Goal: Task Accomplishment & Management: Use online tool/utility

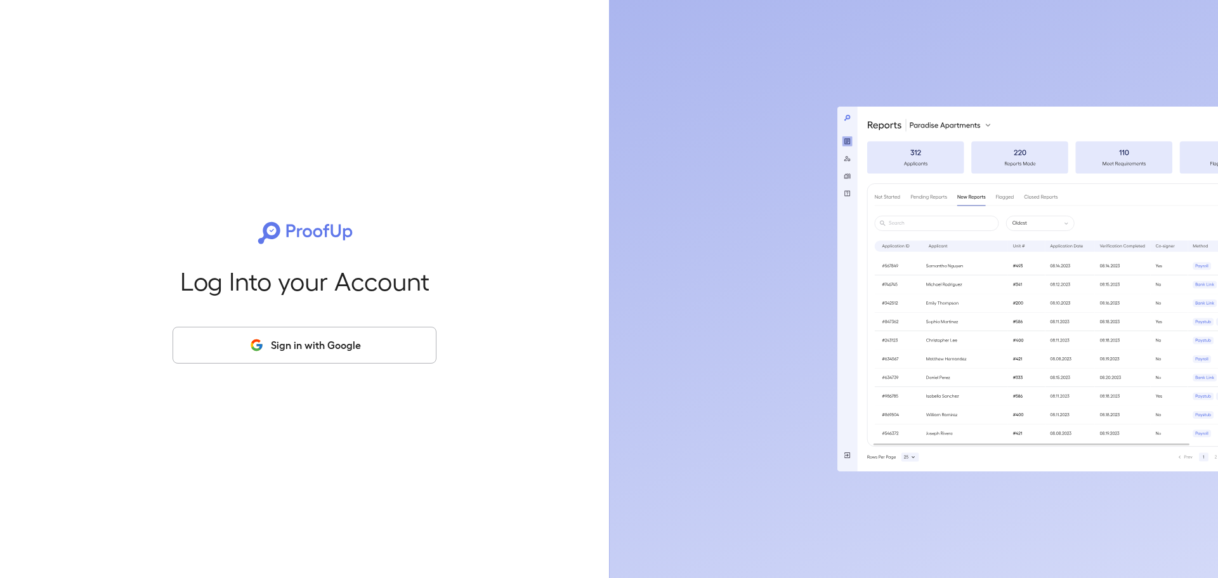
click at [365, 351] on button "Sign in with Google" at bounding box center [305, 345] width 264 height 37
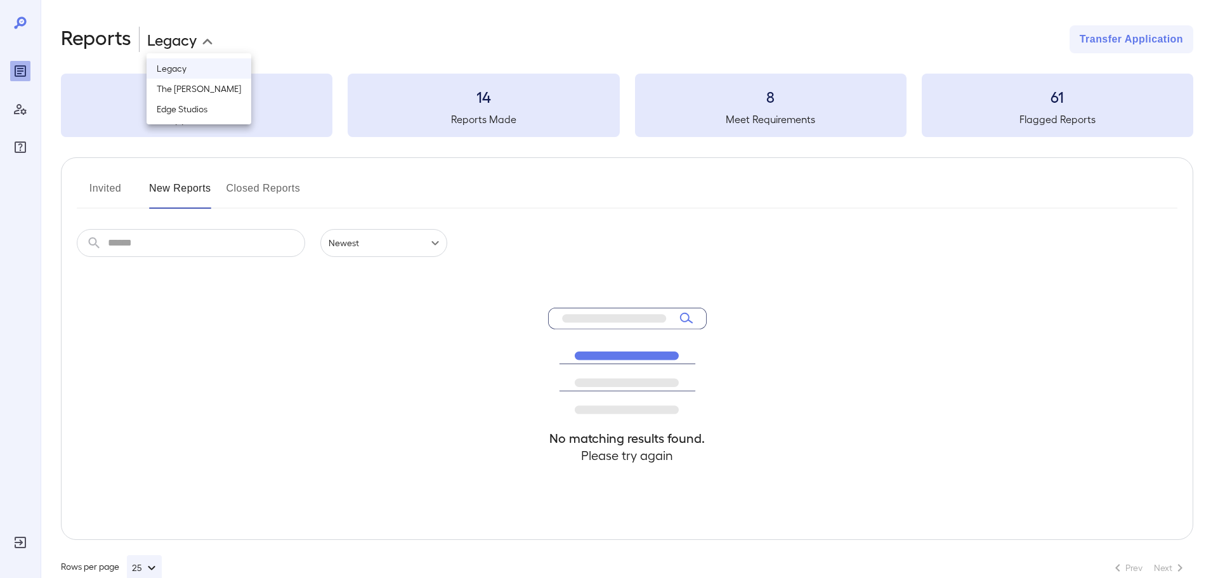
click at [202, 47] on body "**********" at bounding box center [609, 289] width 1218 height 578
click at [192, 112] on li "Edge Studios" at bounding box center [199, 109] width 105 height 20
type input "**********"
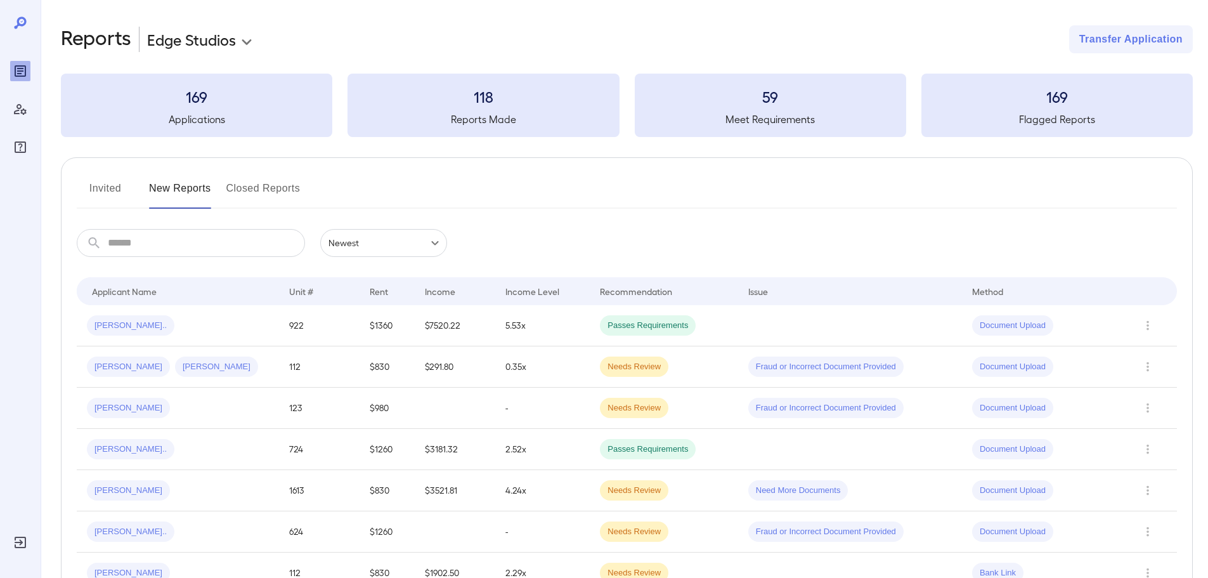
click at [121, 195] on button "Invited" at bounding box center [105, 193] width 57 height 30
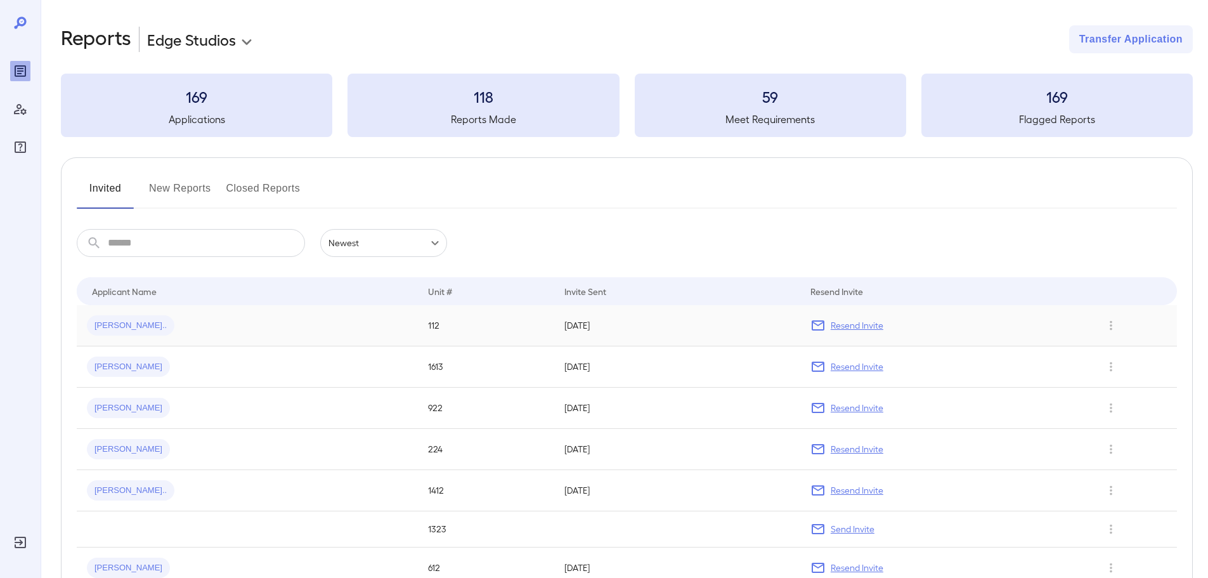
click at [113, 330] on span "[PERSON_NAME].." at bounding box center [131, 326] width 88 height 12
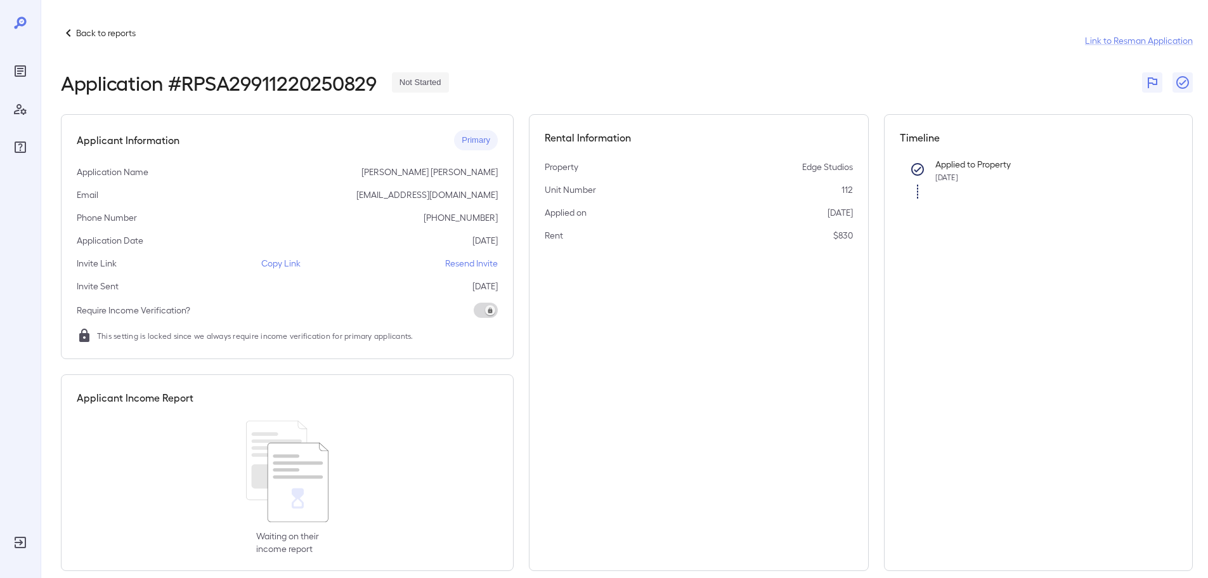
click at [99, 31] on p "Back to reports" at bounding box center [106, 33] width 60 height 13
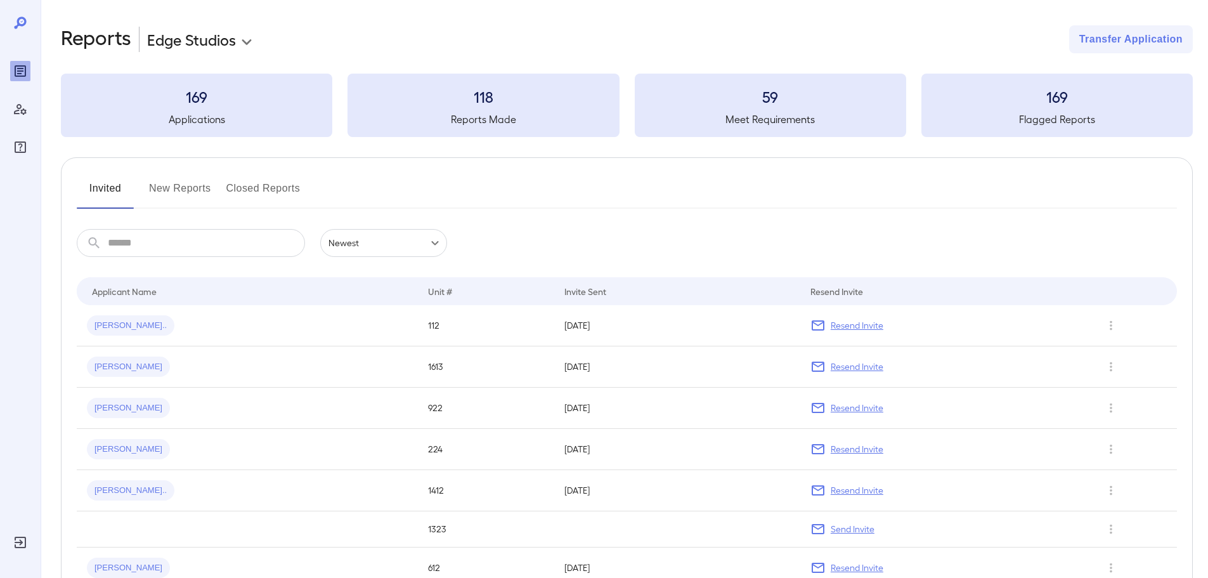
click at [192, 202] on button "New Reports" at bounding box center [180, 193] width 62 height 30
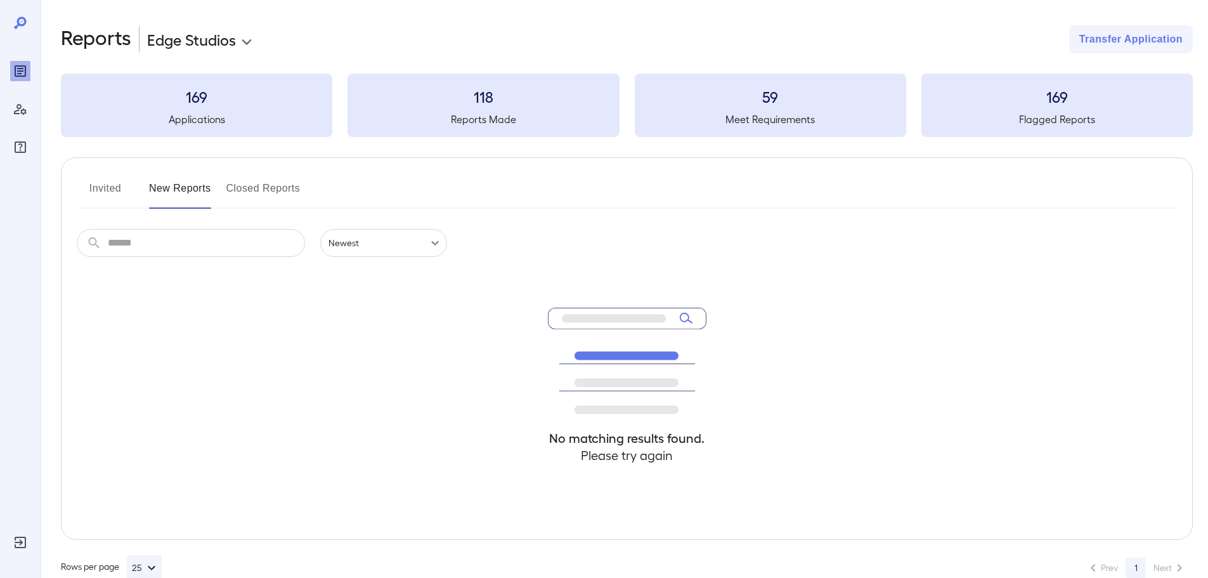
click at [235, 185] on button "Closed Reports" at bounding box center [263, 193] width 74 height 30
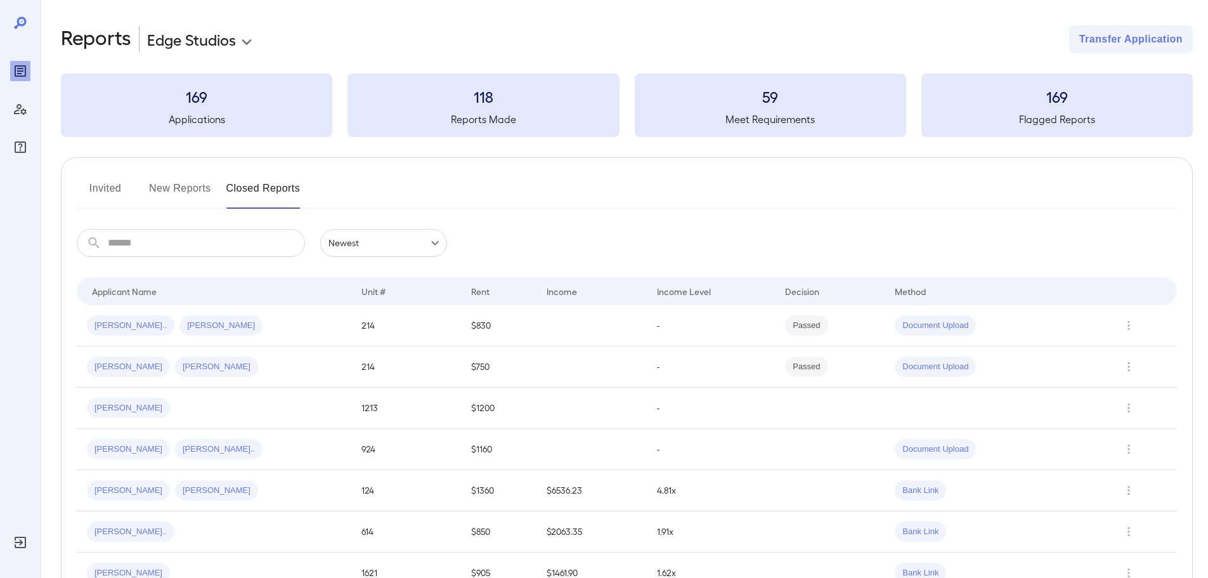
click at [114, 199] on button "Invited" at bounding box center [105, 193] width 57 height 30
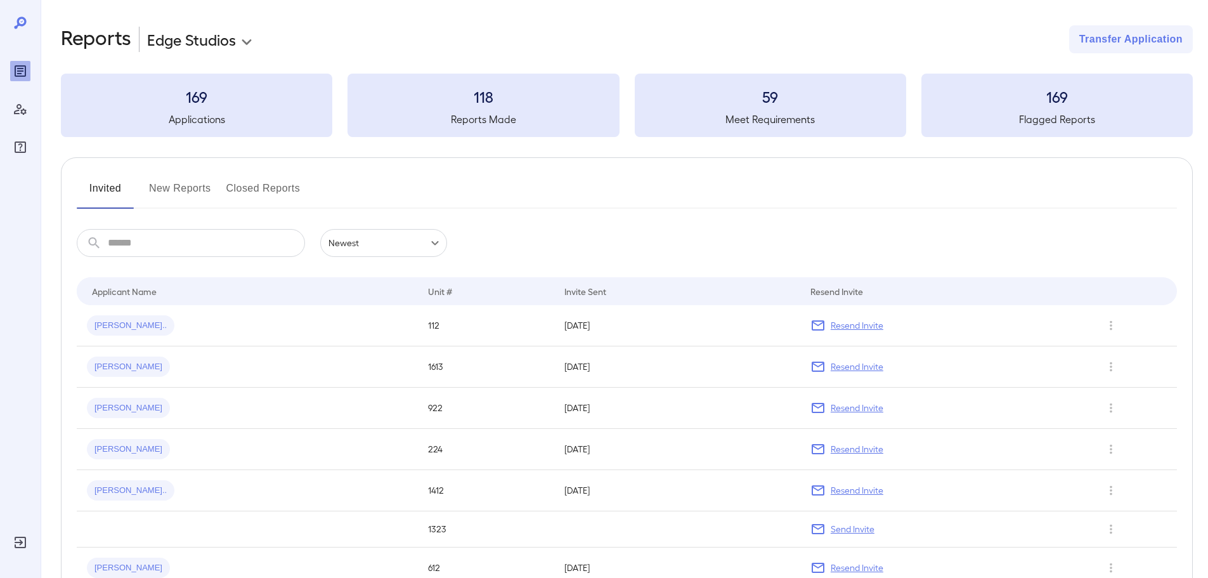
click at [193, 237] on input "text" at bounding box center [206, 243] width 197 height 28
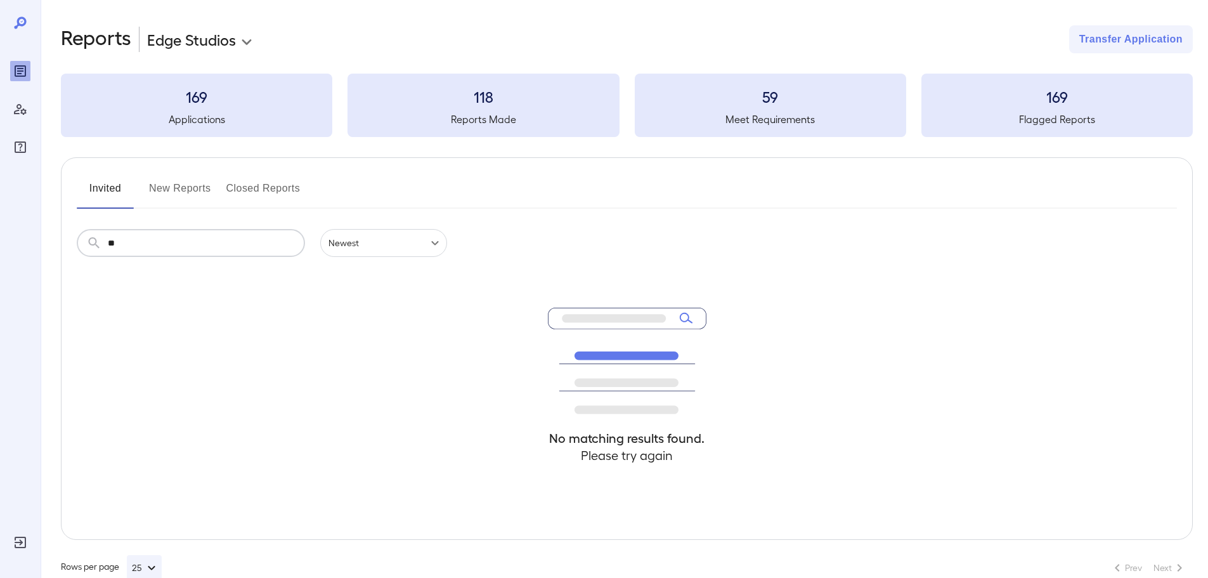
type input "*"
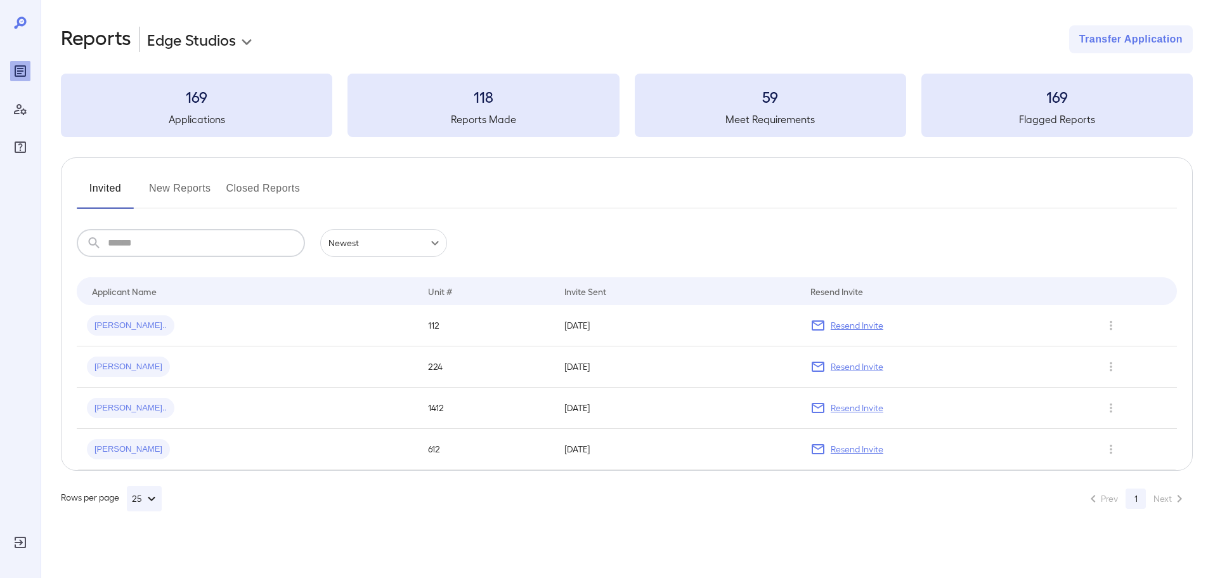
click at [181, 191] on button "New Reports" at bounding box center [180, 193] width 62 height 30
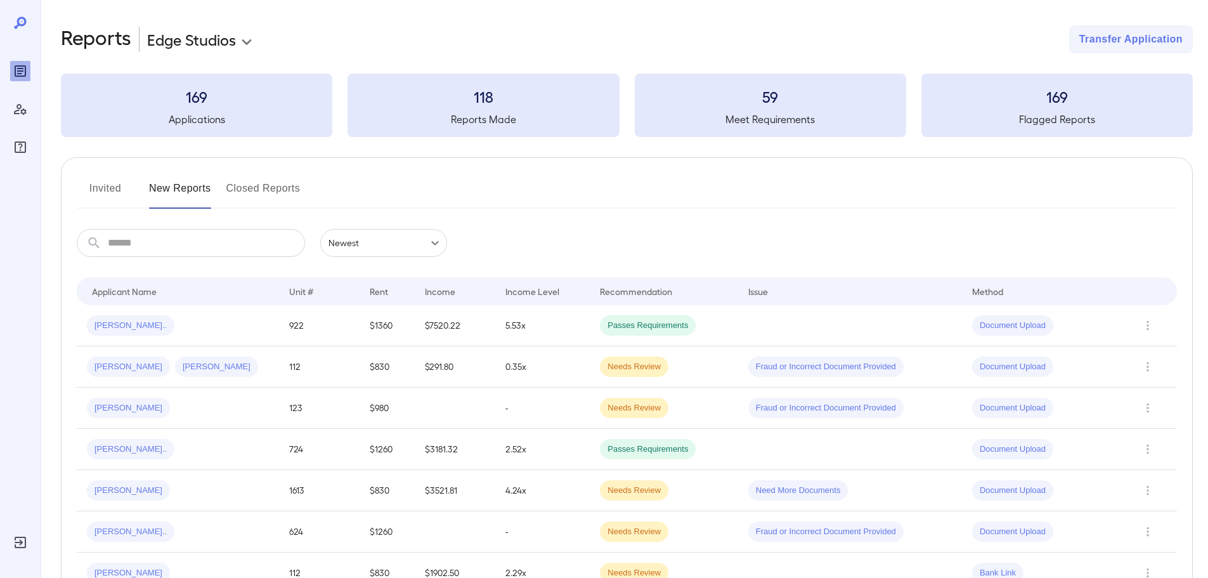
click at [192, 90] on h3 "169" at bounding box center [196, 96] width 271 height 20
click at [242, 334] on div "[PERSON_NAME].." at bounding box center [178, 325] width 182 height 20
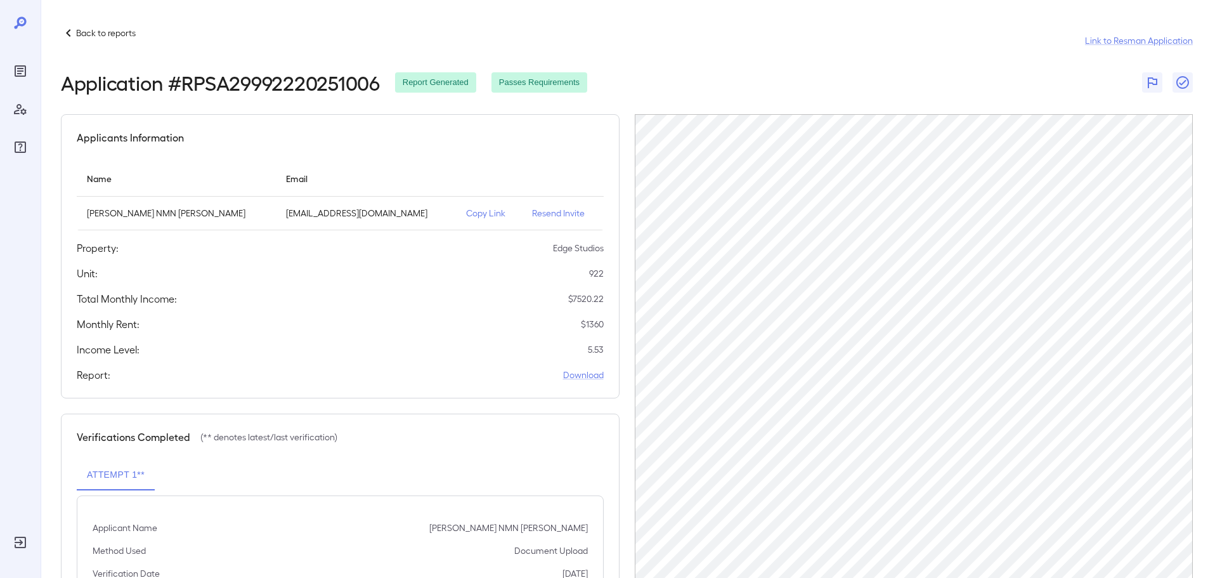
click at [107, 36] on p "Back to reports" at bounding box center [106, 33] width 60 height 13
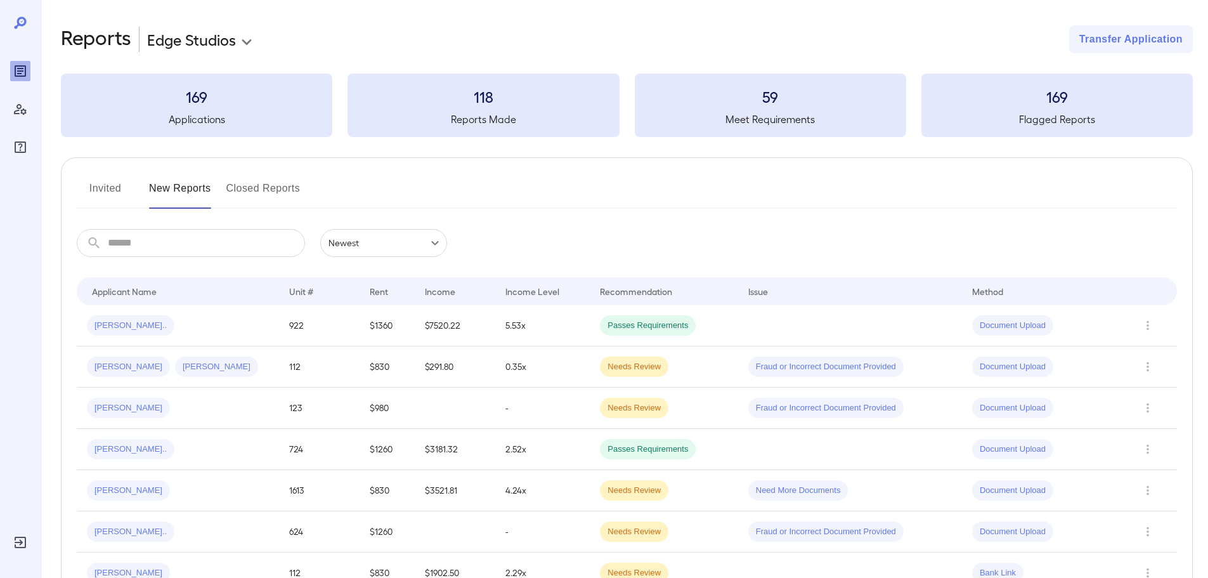
click at [255, 186] on button "Closed Reports" at bounding box center [263, 193] width 74 height 30
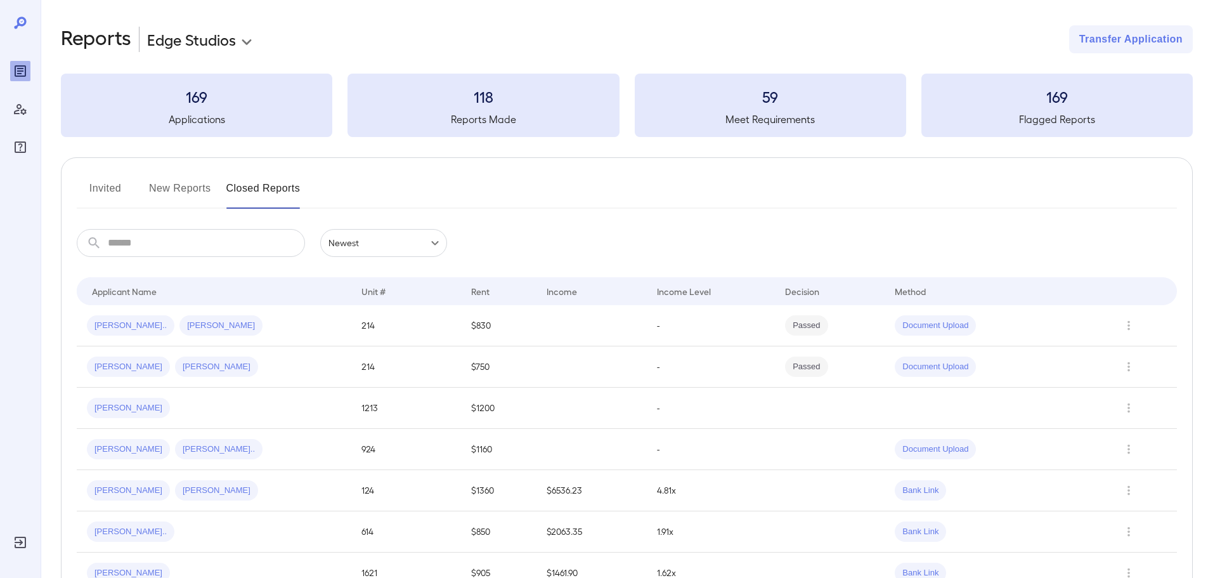
click at [185, 190] on button "New Reports" at bounding box center [180, 193] width 62 height 30
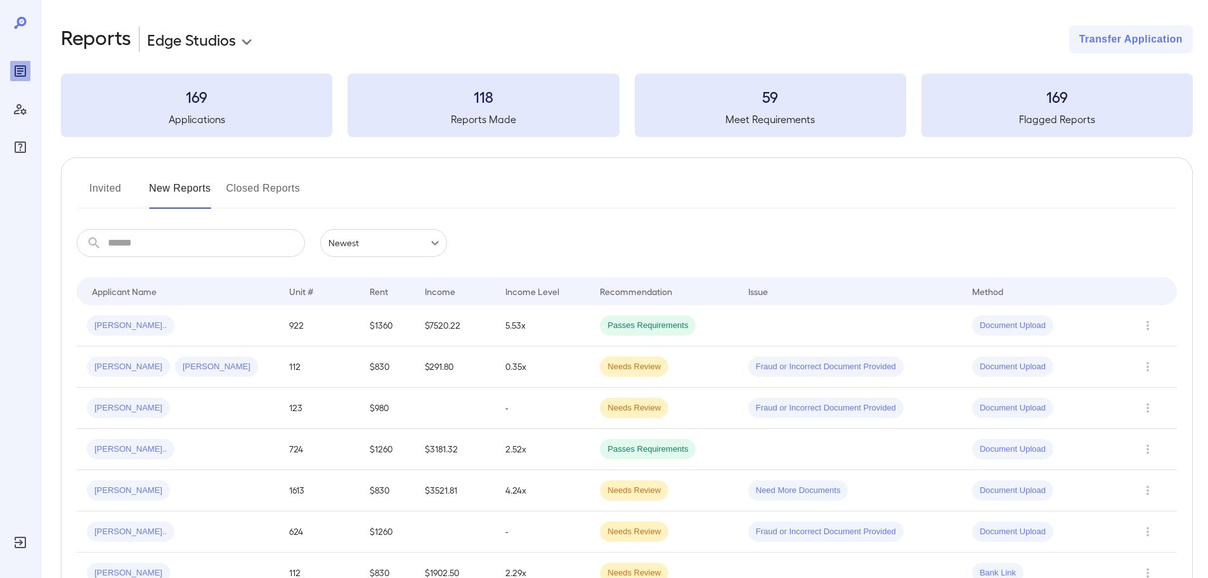
click at [121, 195] on button "Invited" at bounding box center [105, 193] width 57 height 30
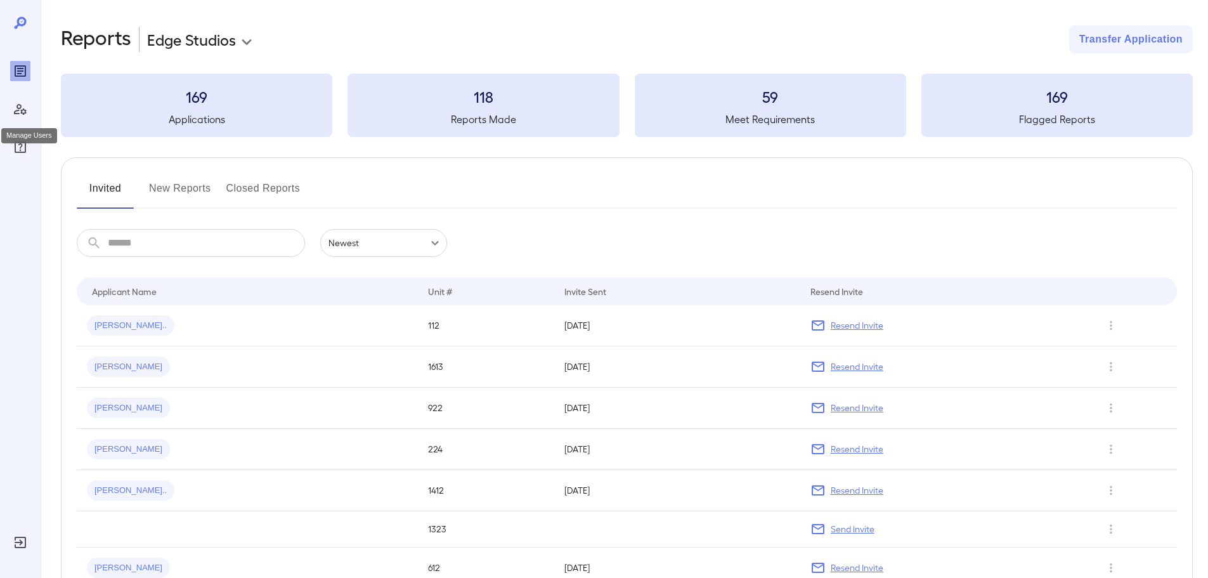
click at [22, 114] on icon "Manage Users" at bounding box center [20, 109] width 13 height 11
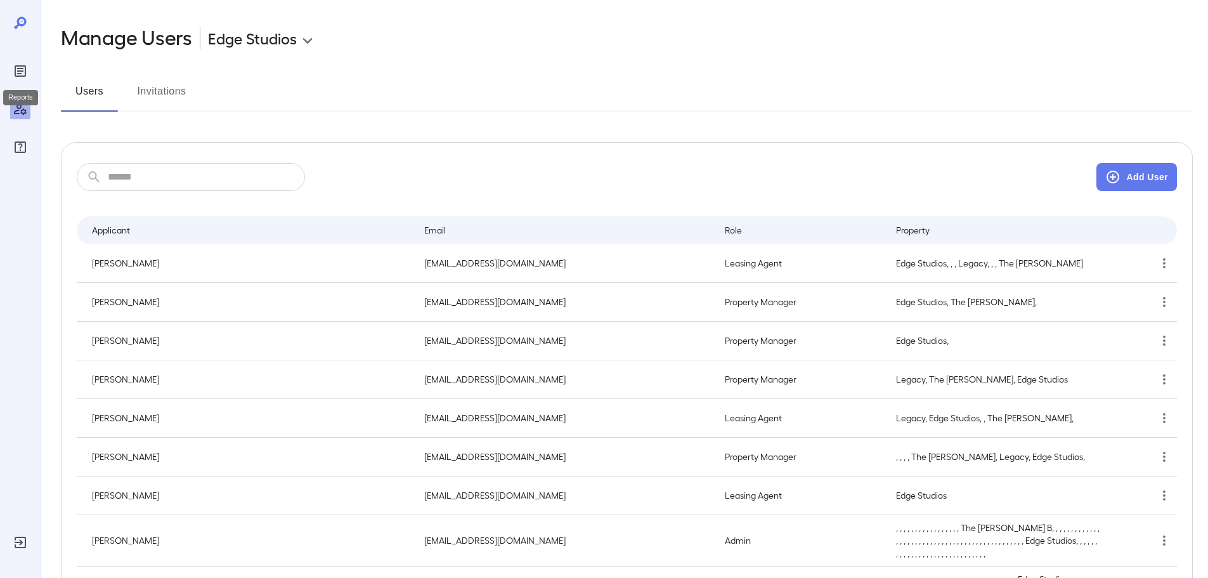
click at [19, 70] on icon "Reports" at bounding box center [20, 71] width 6 height 6
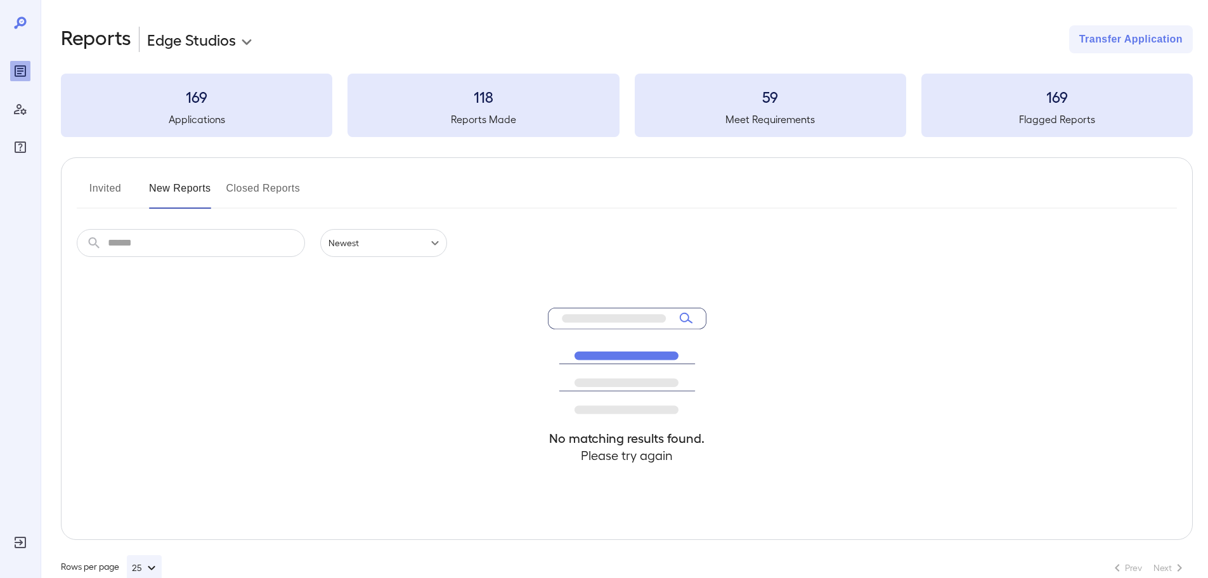
click at [213, 46] on body "**********" at bounding box center [604, 289] width 1208 height 578
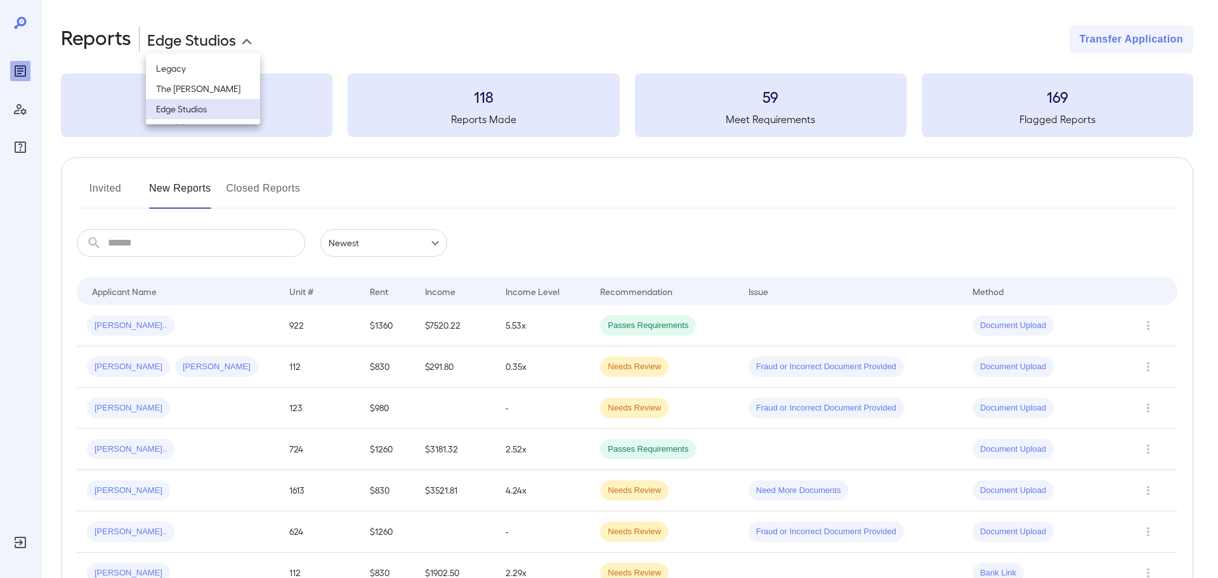
click at [459, 193] on div at bounding box center [609, 289] width 1218 height 578
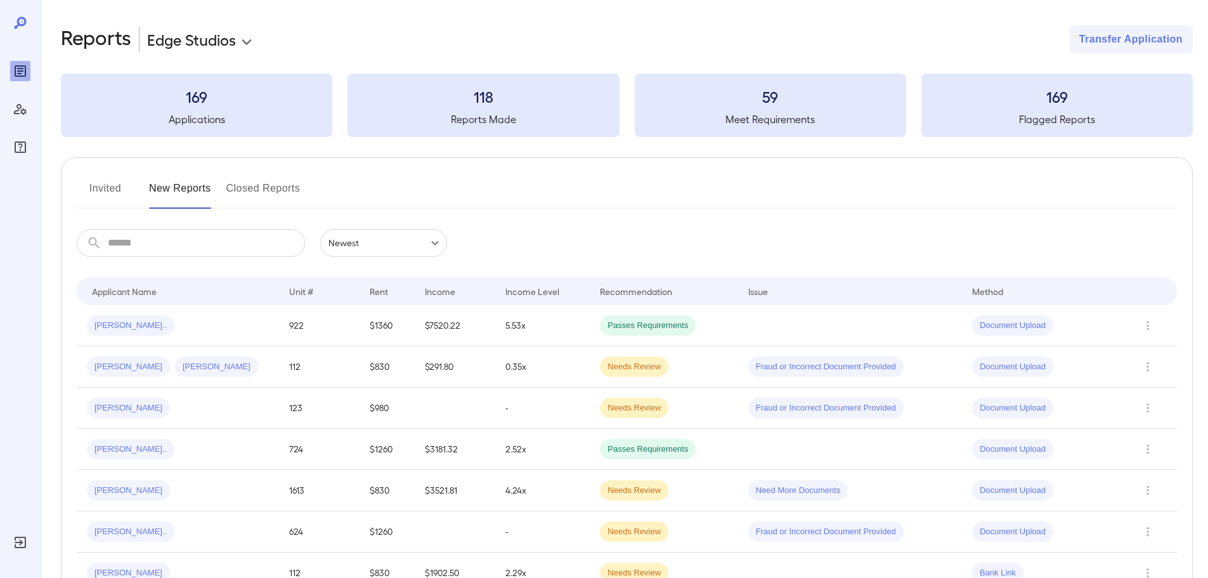
click at [110, 193] on button "Invited" at bounding box center [105, 193] width 57 height 30
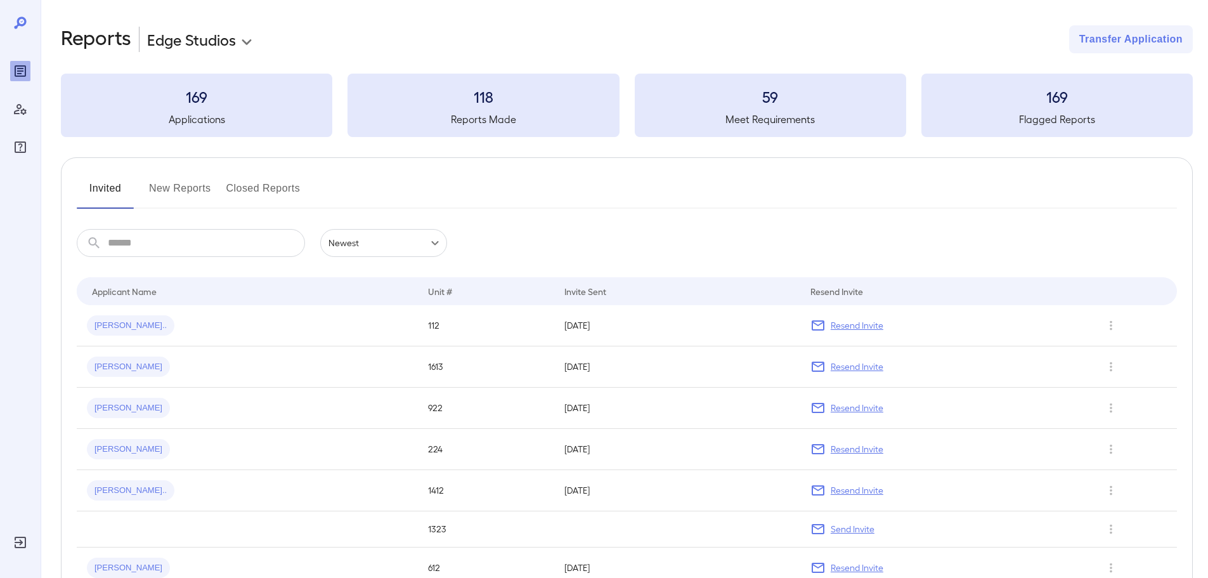
click at [193, 100] on h3 "169" at bounding box center [196, 96] width 271 height 20
click at [199, 179] on button "New Reports" at bounding box center [180, 193] width 62 height 30
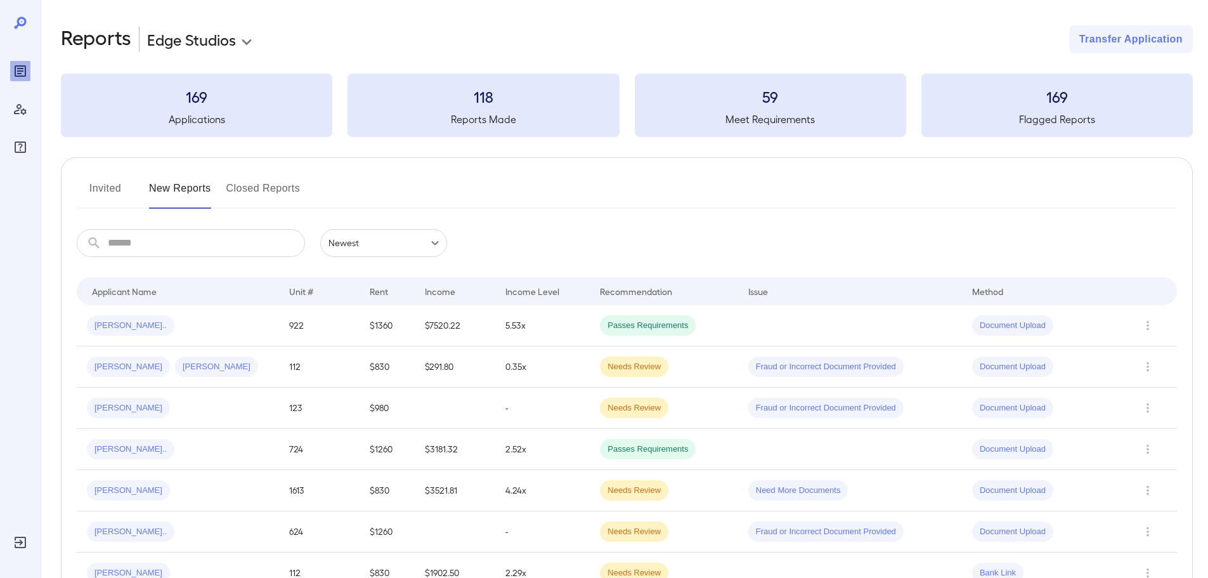
click at [282, 188] on button "Closed Reports" at bounding box center [263, 193] width 74 height 30
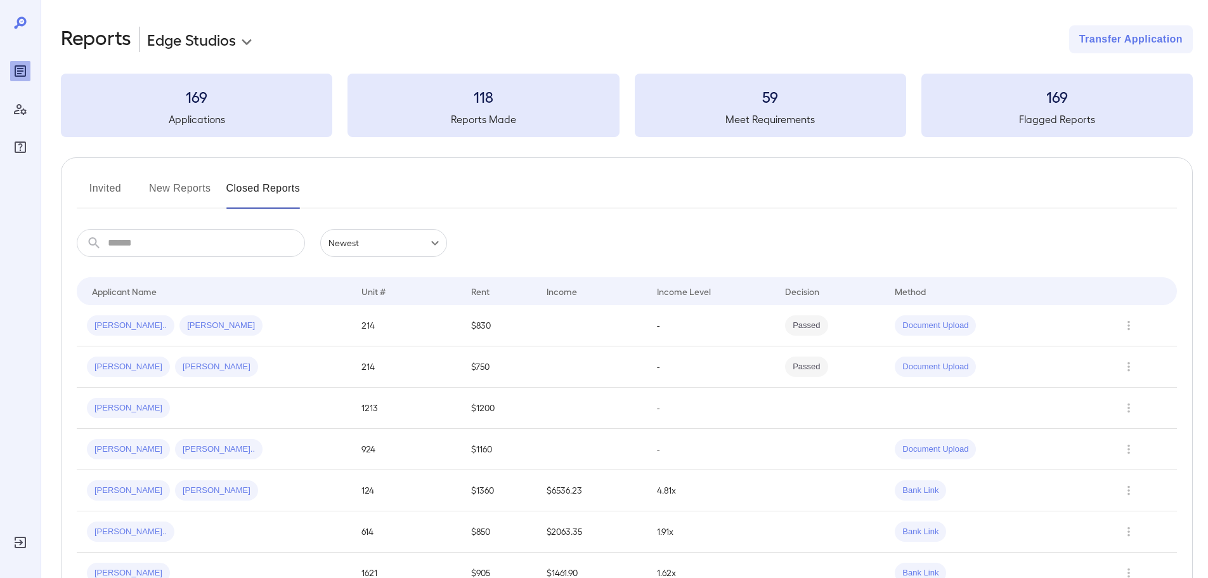
click at [190, 203] on button "New Reports" at bounding box center [180, 193] width 62 height 30
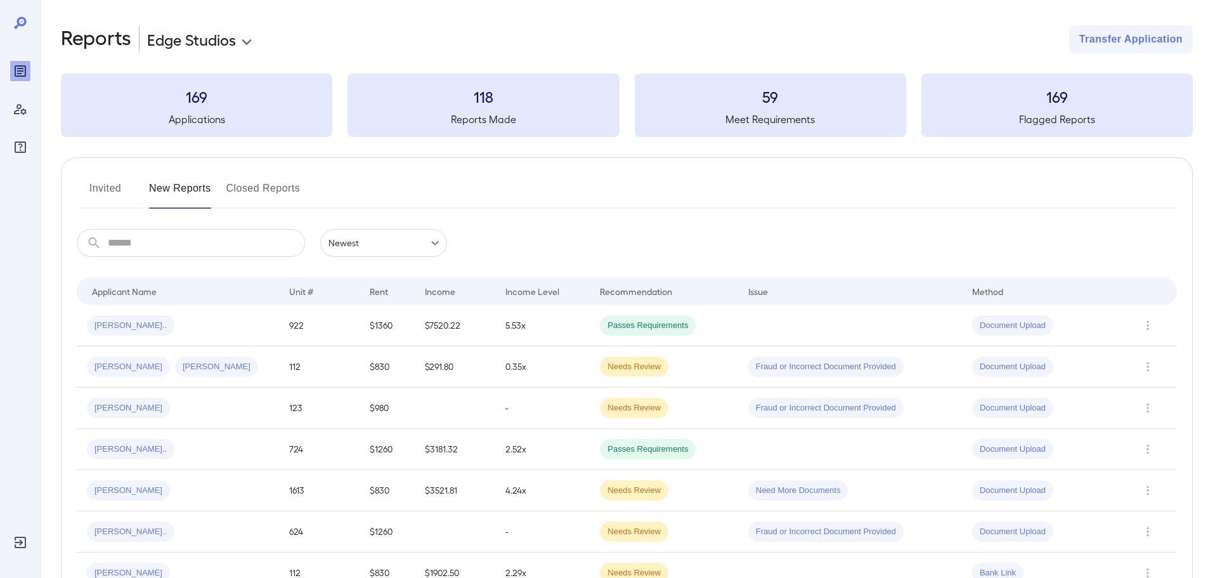
click at [119, 193] on button "Invited" at bounding box center [105, 193] width 57 height 30
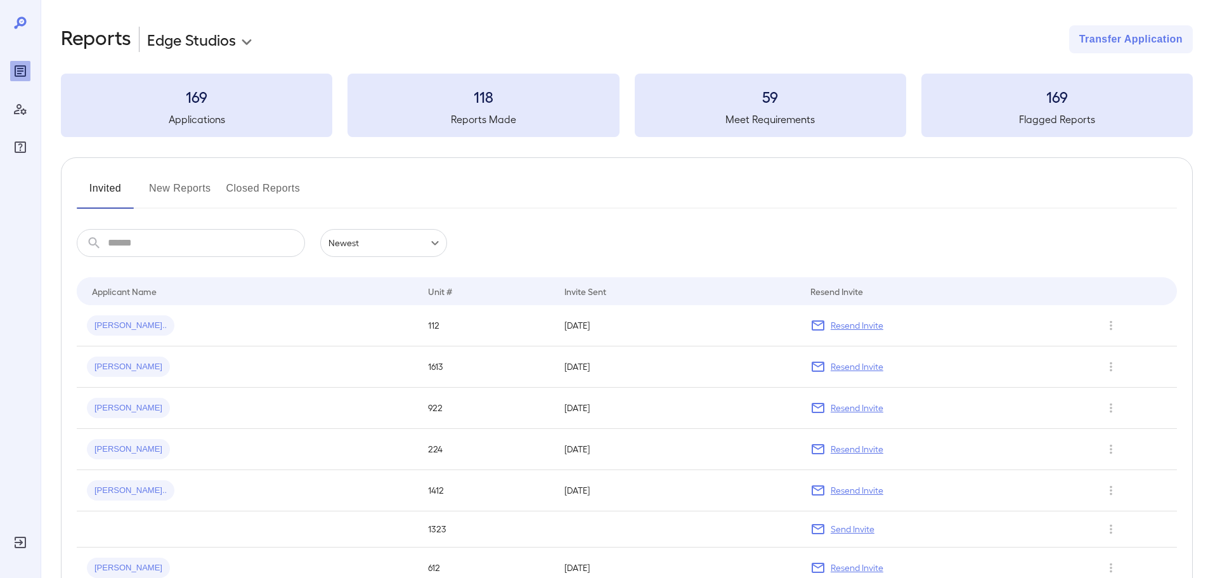
click at [391, 242] on body "**********" at bounding box center [604, 289] width 1208 height 578
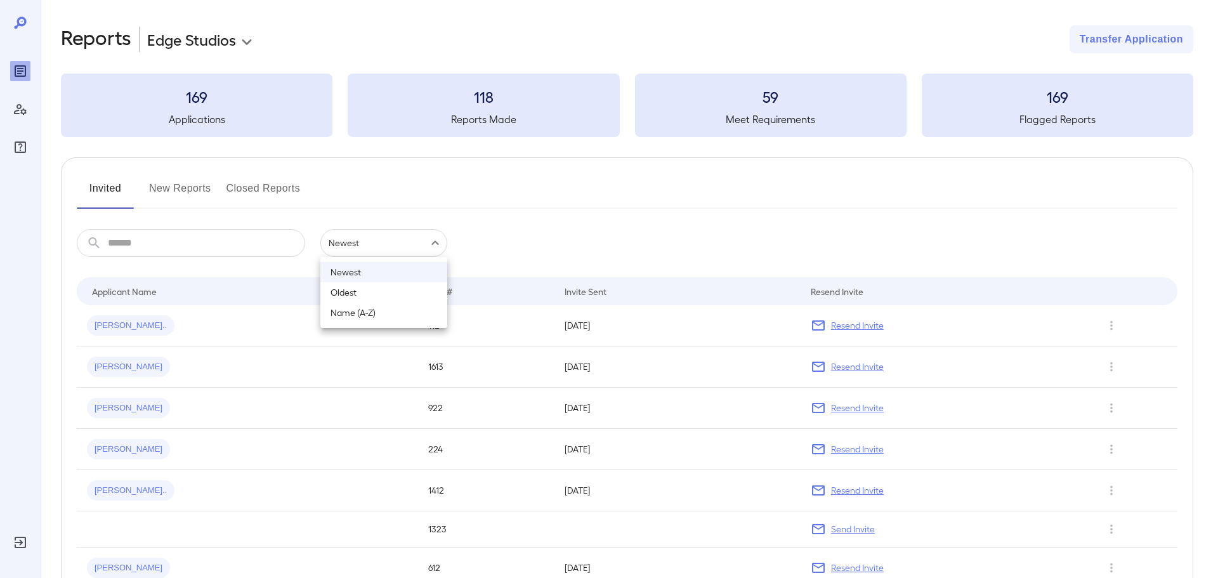
click at [386, 296] on li "Oldest" at bounding box center [383, 292] width 127 height 20
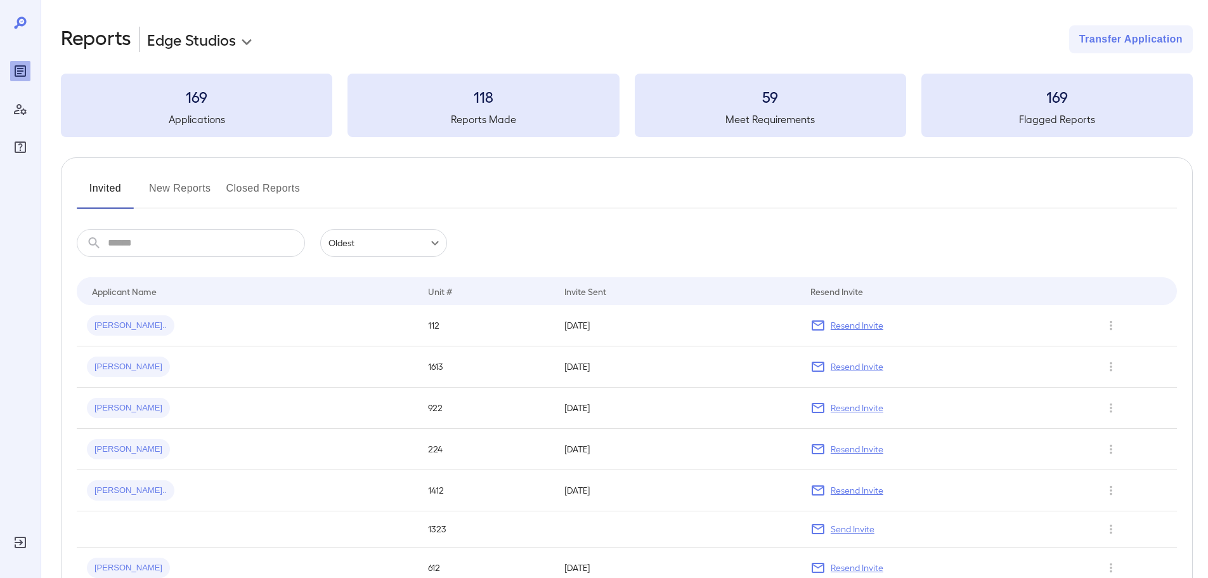
click at [378, 247] on body "**********" at bounding box center [604, 289] width 1208 height 578
click at [391, 315] on li "Name (A-Z)" at bounding box center [383, 313] width 127 height 20
click at [353, 241] on body "**********" at bounding box center [604, 289] width 1208 height 578
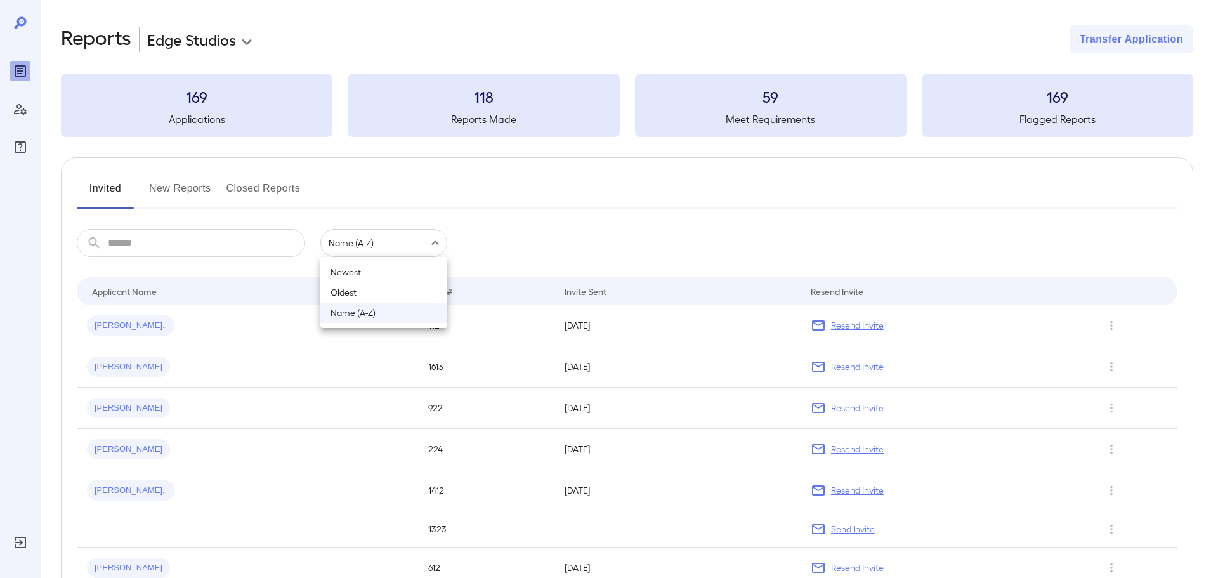
click at [351, 269] on li "Newest" at bounding box center [383, 272] width 127 height 20
type input "******"
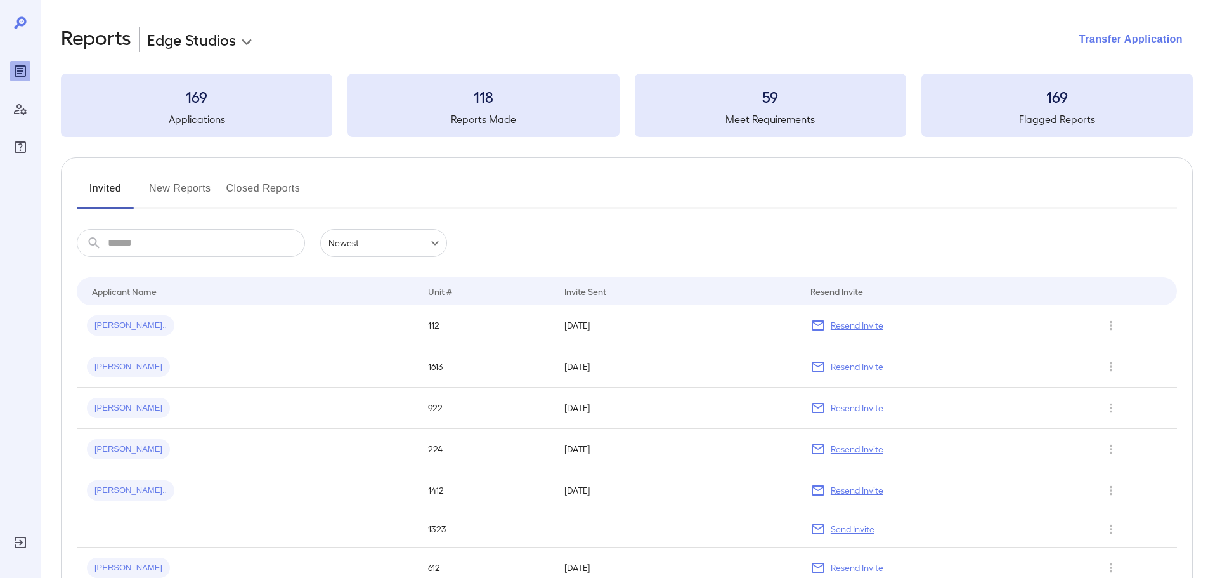
click at [1142, 44] on button "Transfer Application" at bounding box center [1131, 39] width 124 height 28
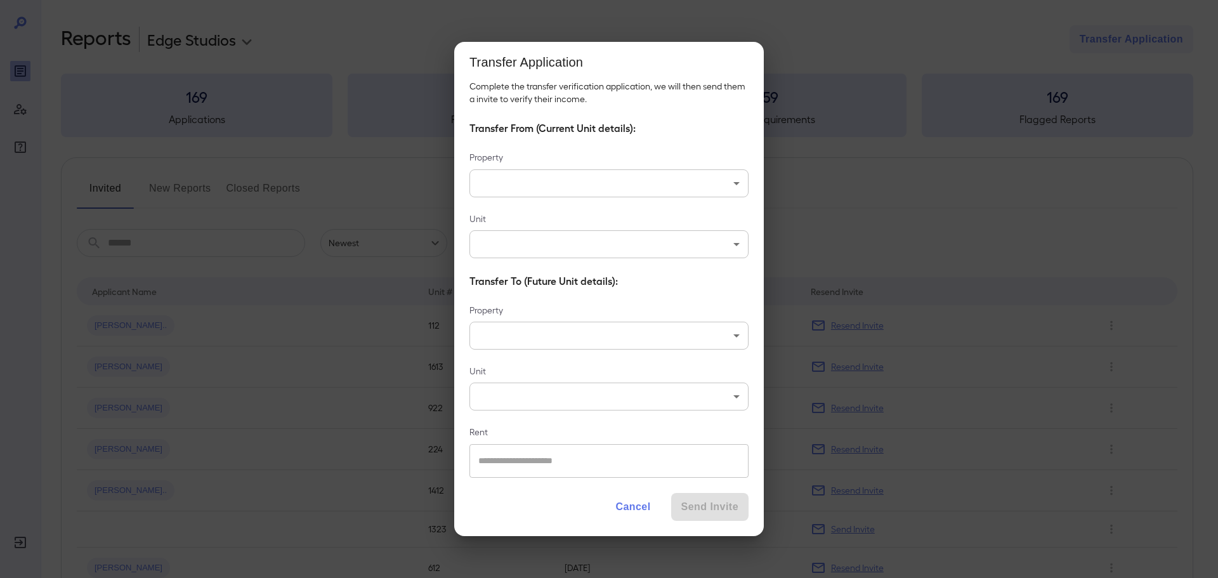
click at [655, 511] on button "Cancel" at bounding box center [632, 507] width 55 height 28
